Goal: Task Accomplishment & Management: Manage account settings

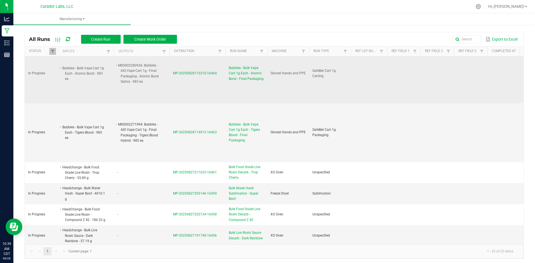
scroll to position [111, 0]
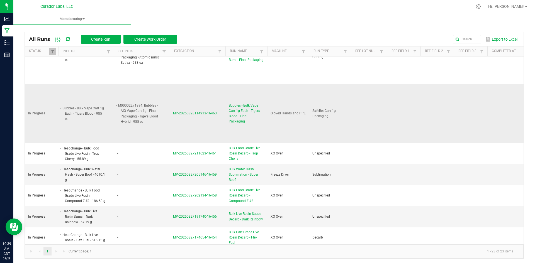
click at [242, 112] on span "Bubbles - Bulk Vape Cart 1g Each - Tigers Blood - Final Packaging" at bounding box center [246, 113] width 35 height 21
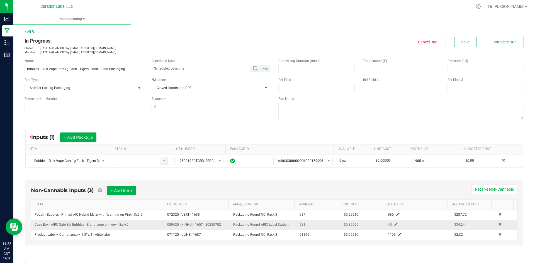
click at [388, 223] on span "40" at bounding box center [390, 225] width 4 height 4
click at [394, 224] on span at bounding box center [395, 224] width 3 height 3
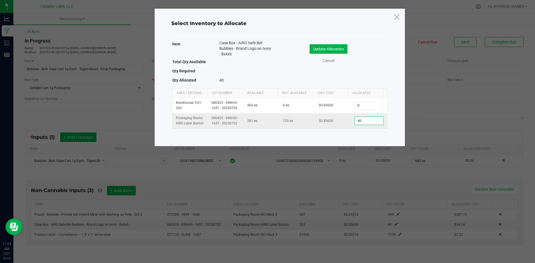
click at [363, 121] on input "40" at bounding box center [369, 121] width 28 height 8
type input "41"
click at [335, 48] on button "Update Allocation" at bounding box center [328, 48] width 38 height 9
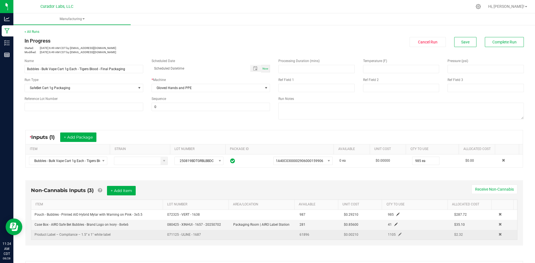
click at [398, 233] on span at bounding box center [399, 234] width 3 height 3
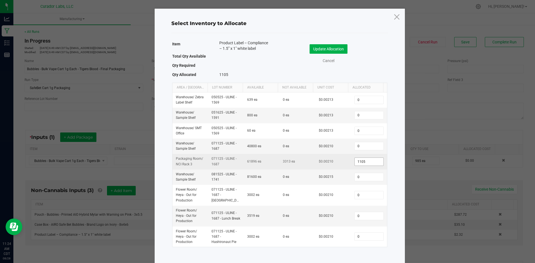
click at [366, 162] on input "1105" at bounding box center [369, 162] width 28 height 8
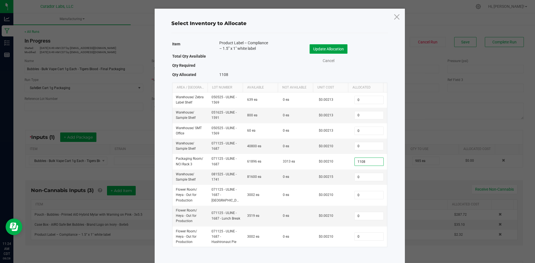
type input "1,108"
click at [331, 47] on button "Update Allocation" at bounding box center [328, 48] width 38 height 9
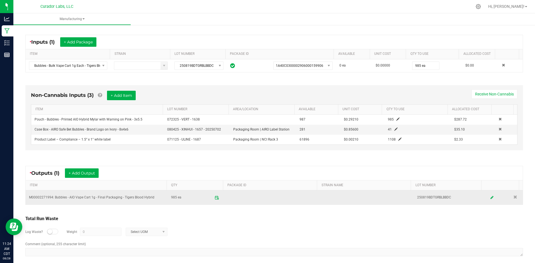
scroll to position [101, 0]
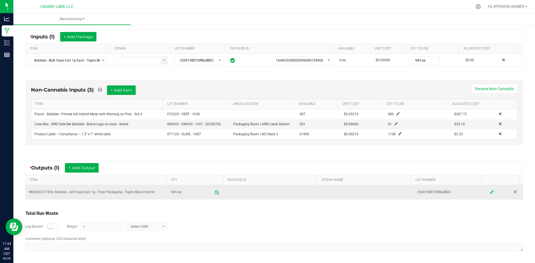
click at [490, 191] on icon at bounding box center [491, 193] width 3 height 4
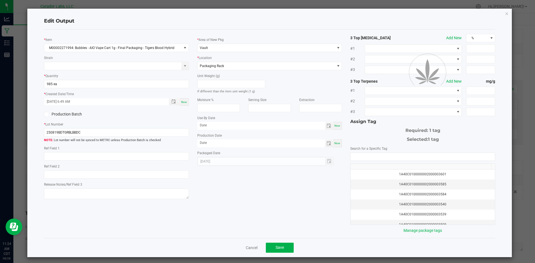
scroll to position [0, 0]
click at [209, 127] on input "month/day/year" at bounding box center [261, 125] width 128 height 7
type input "[DATE]"
click at [212, 148] on div "* Area of New Pkg Vault * Location Packaging Rack Unit Weight (g) If different …" at bounding box center [269, 100] width 153 height 132
click at [214, 145] on input "month/day/year" at bounding box center [261, 143] width 128 height 7
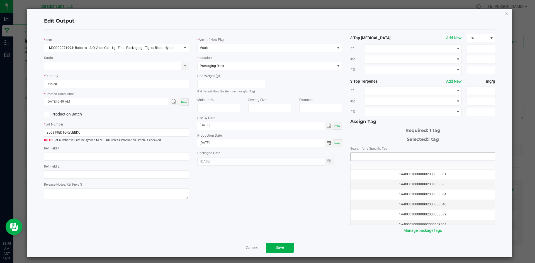
type input "[DATE]"
click at [387, 155] on input "NO DATA FOUND" at bounding box center [422, 157] width 144 height 8
click at [385, 165] on li "1A40C0300002906000166982" at bounding box center [419, 166] width 143 height 9
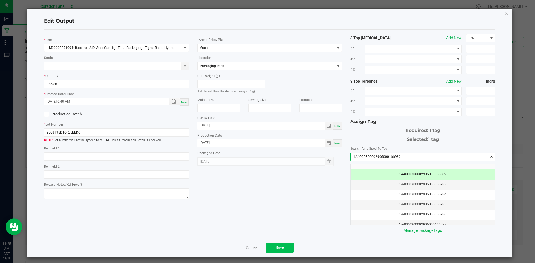
type input "1A40C0300002906000166982"
click at [280, 245] on button "Save" at bounding box center [280, 248] width 28 height 10
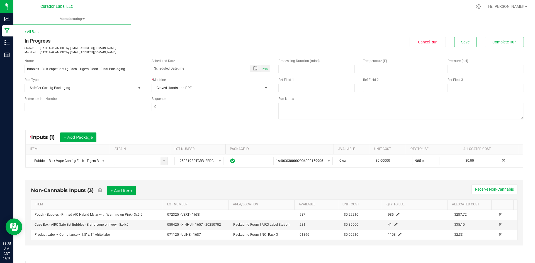
scroll to position [101, 0]
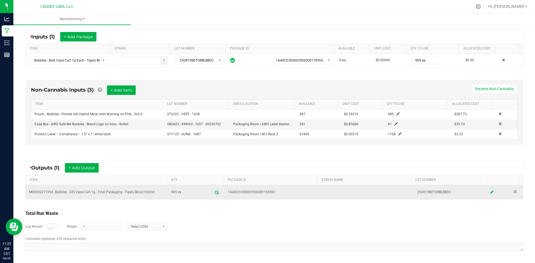
click at [490, 191] on icon at bounding box center [491, 193] width 3 height 4
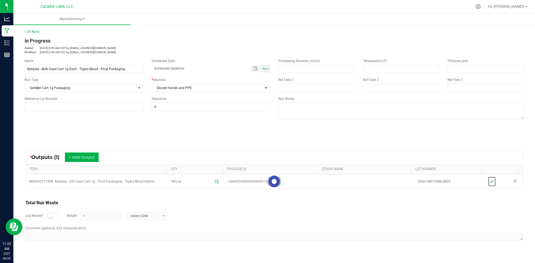
scroll to position [0, 0]
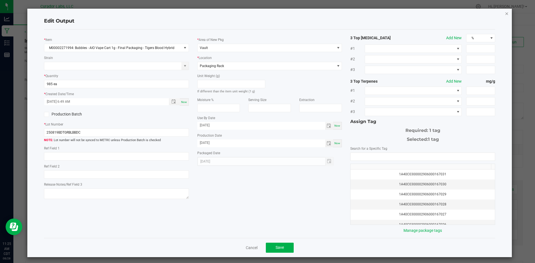
click at [505, 16] on icon "button" at bounding box center [507, 13] width 4 height 7
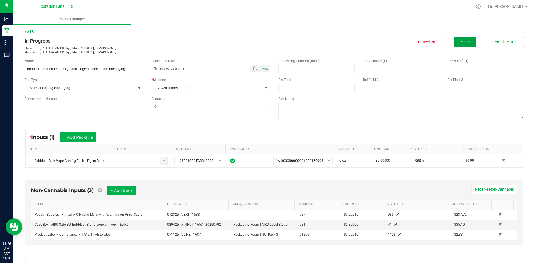
drag, startPoint x: 464, startPoint y: 39, endPoint x: 459, endPoint y: 75, distance: 36.6
click at [464, 38] on button "Save" at bounding box center [465, 42] width 22 height 10
click at [342, 114] on textarea at bounding box center [400, 111] width 245 height 17
type textarea "qc=sh"
click at [464, 40] on span "Save" at bounding box center [465, 42] width 8 height 4
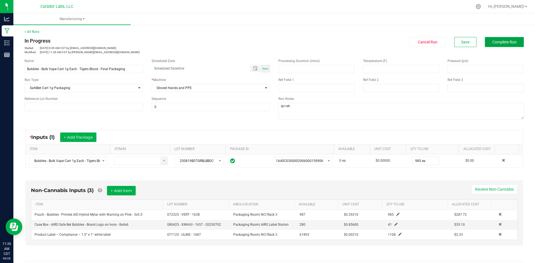
click at [492, 43] on span "Complete Run" at bounding box center [504, 42] width 24 height 4
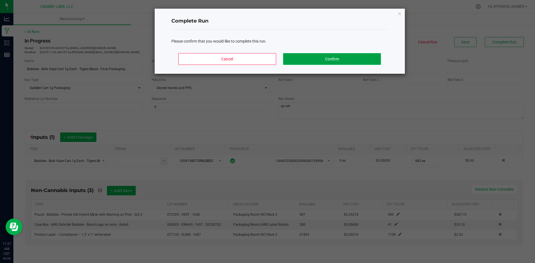
click at [335, 62] on button "Confirm" at bounding box center [331, 59] width 97 height 12
